Goal: Register for event/course

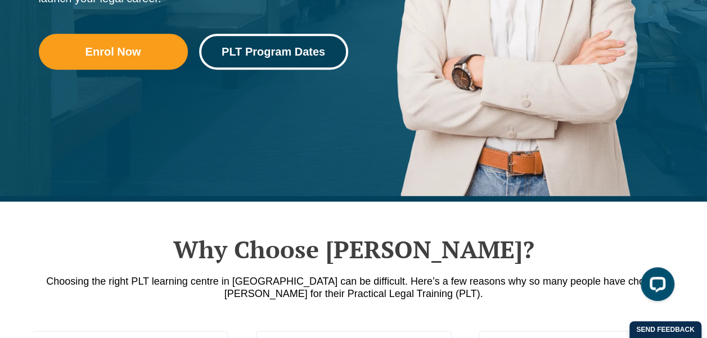
click at [327, 57] on span "PLT Program Dates" at bounding box center [273, 51] width 133 height 11
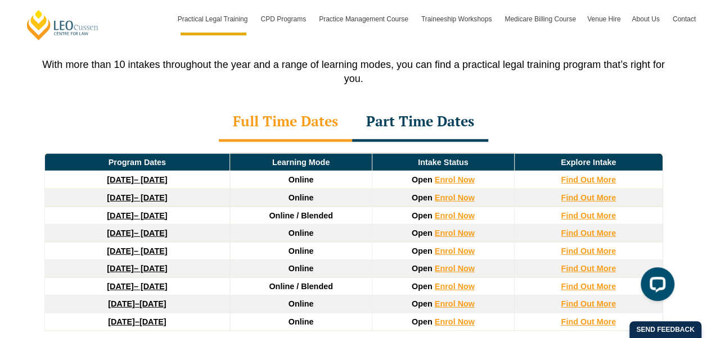
scroll to position [1531, 0]
